Goal: Register for event/course

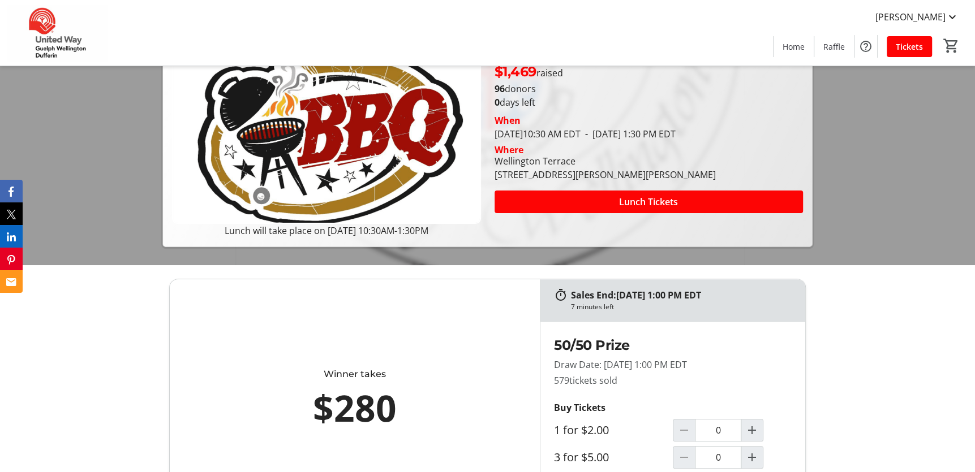
scroll to position [283, 0]
